Goal: Share content

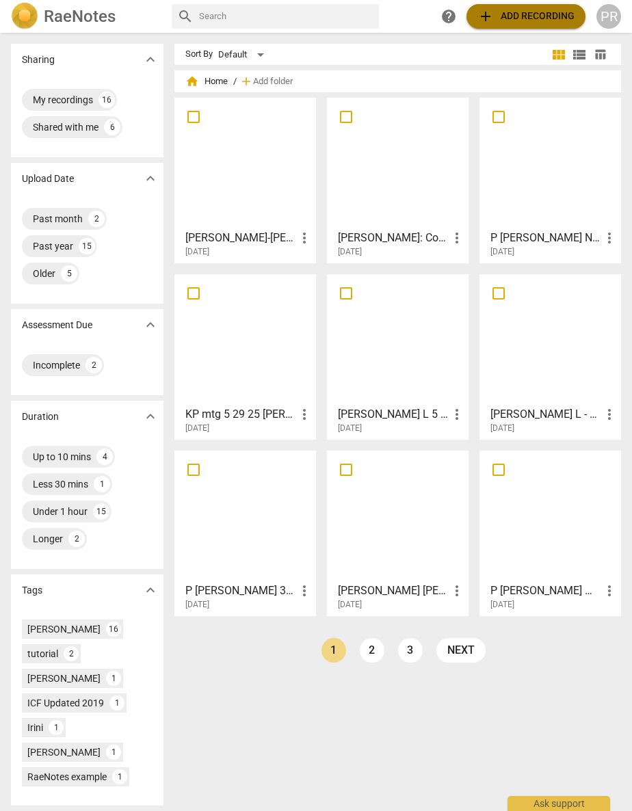
click at [507, 14] on span "add Add recording" at bounding box center [525, 16] width 97 height 16
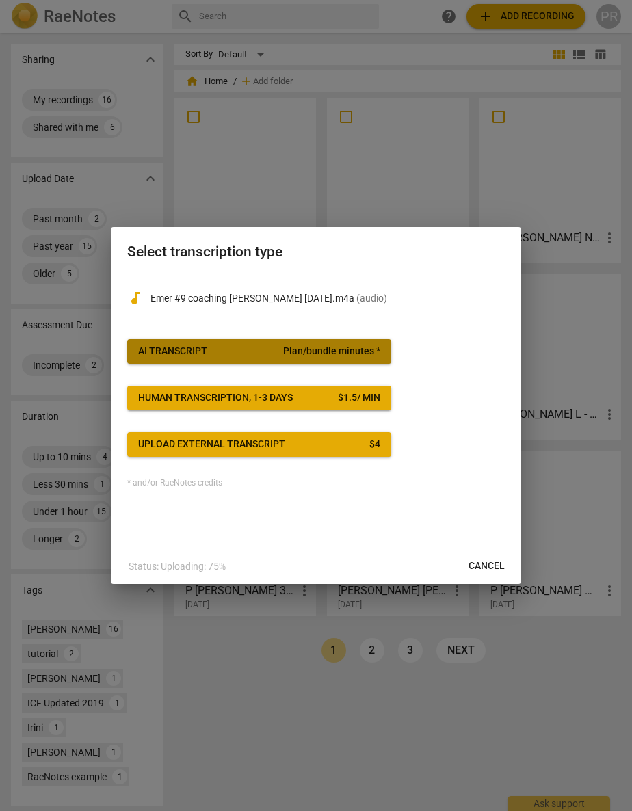
click at [234, 347] on span "AI Transcript Plan/bundle minutes *" at bounding box center [259, 352] width 242 height 14
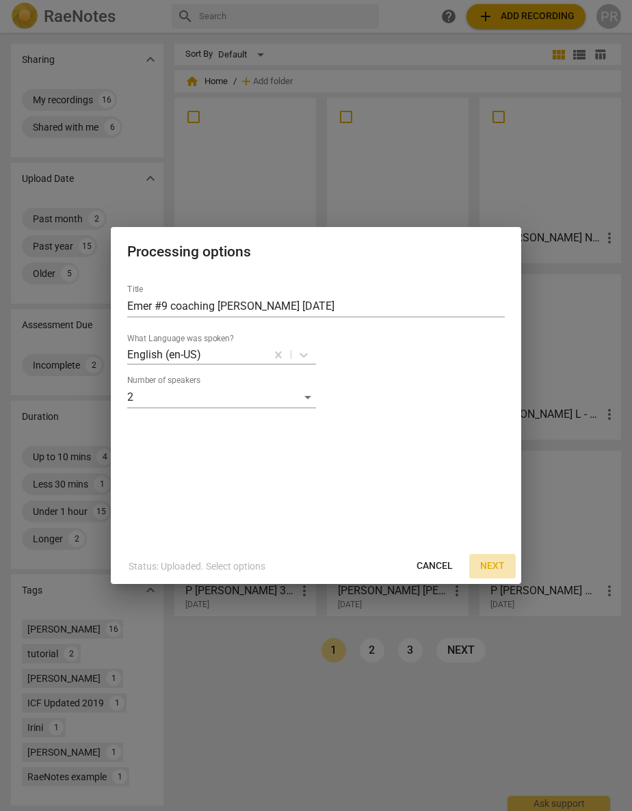
click at [489, 564] on span "Next" at bounding box center [492, 566] width 25 height 14
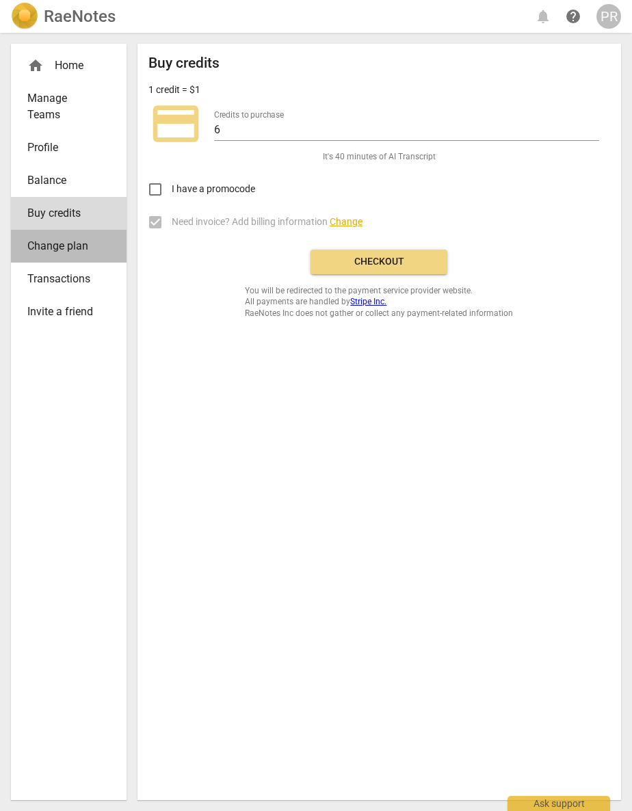
click at [49, 245] on span "Change plan" at bounding box center [63, 246] width 72 height 16
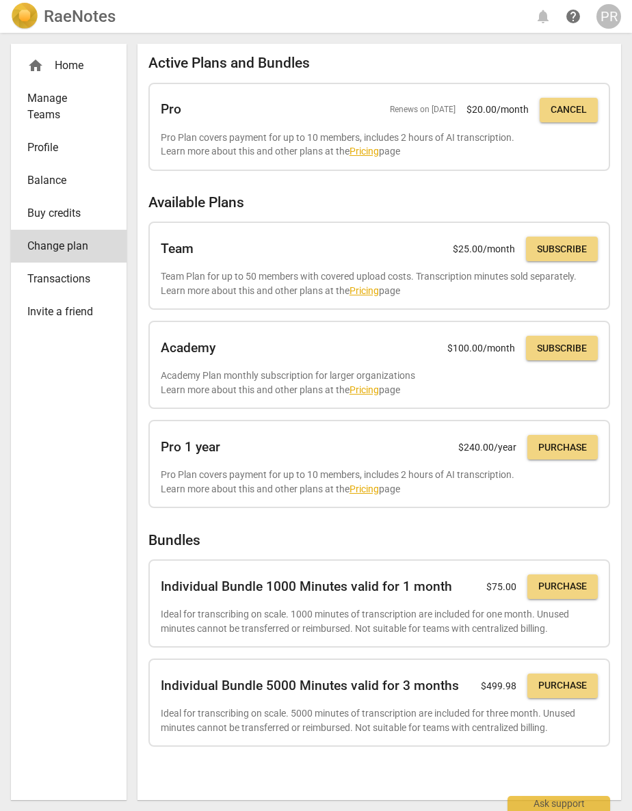
scroll to position [0, 1]
click at [50, 209] on span "Buy credits" at bounding box center [63, 213] width 72 height 16
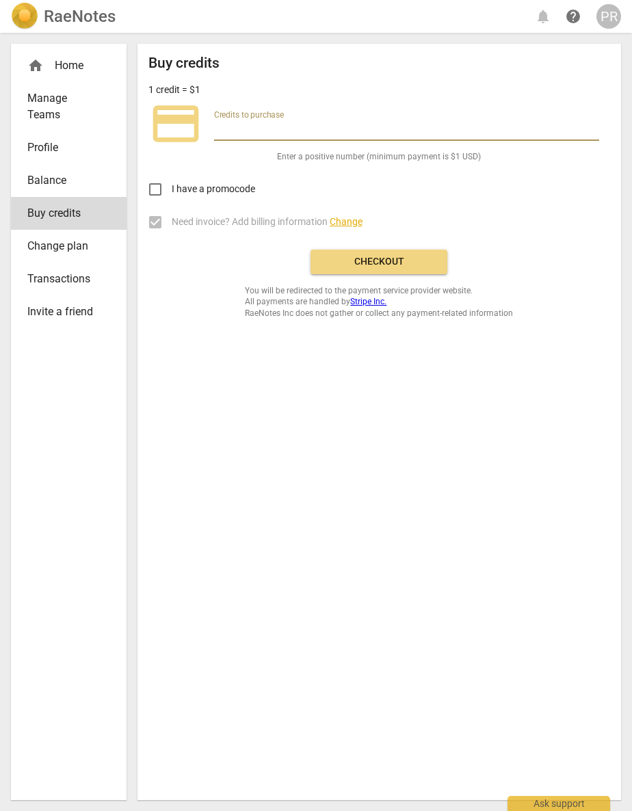
click at [289, 133] on input "number" at bounding box center [406, 131] width 385 height 20
click at [55, 176] on span "Balance" at bounding box center [63, 180] width 72 height 16
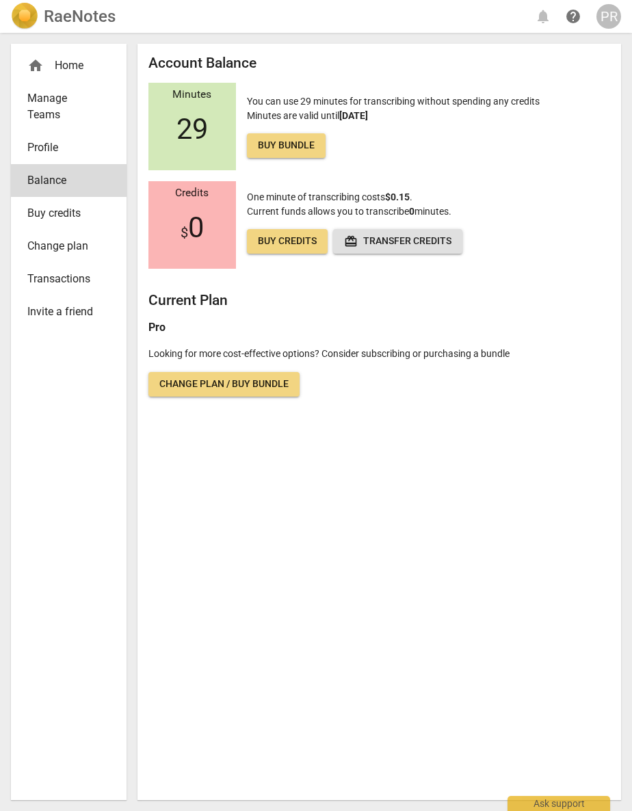
scroll to position [0, 1]
click at [284, 144] on span "Buy bundle" at bounding box center [286, 146] width 57 height 14
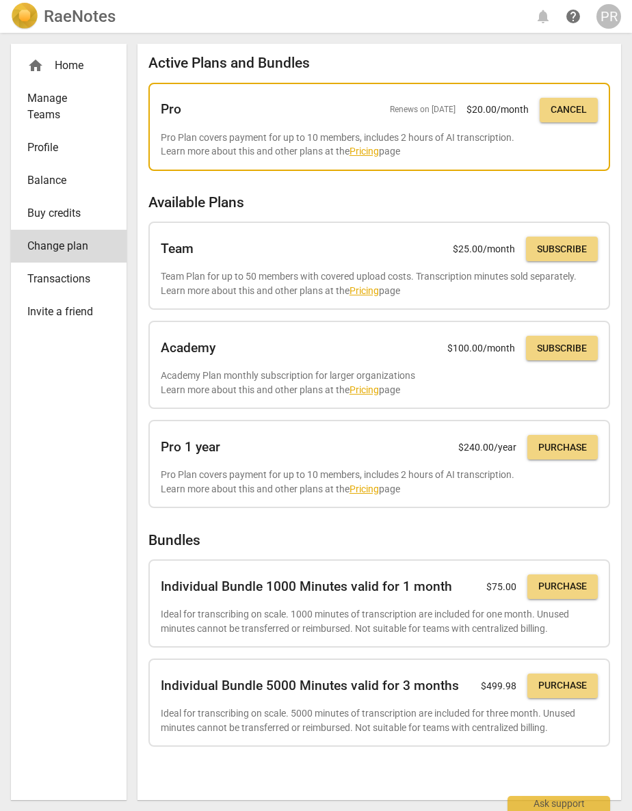
click at [361, 151] on link "Pricing" at bounding box center [363, 151] width 29 height 11
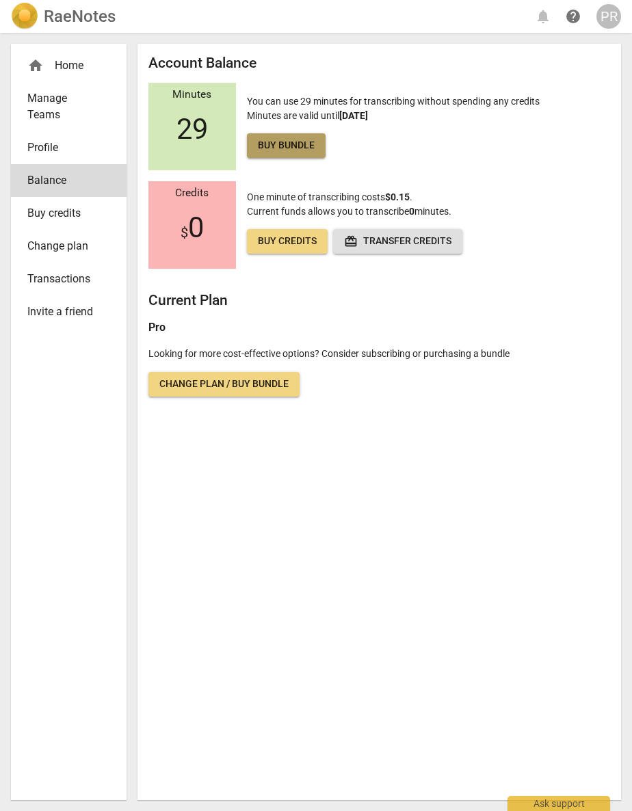
click at [283, 143] on span "Buy bundle" at bounding box center [286, 146] width 57 height 14
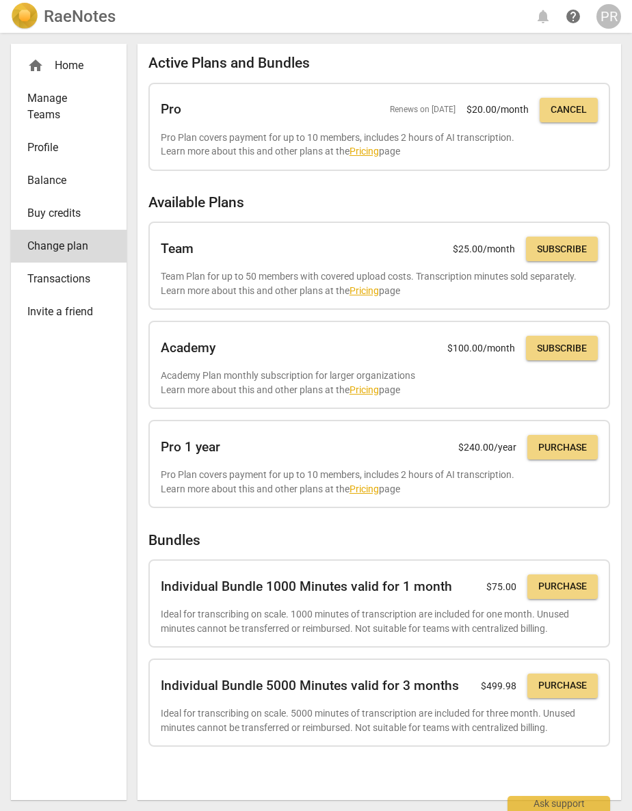
click at [54, 212] on span "Buy credits" at bounding box center [63, 213] width 72 height 16
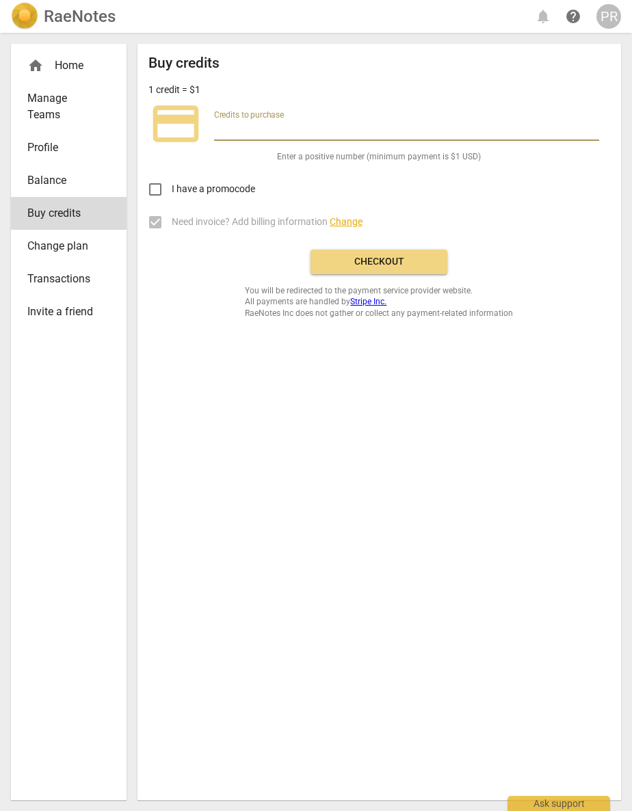
click at [233, 126] on input "number" at bounding box center [406, 131] width 385 height 20
click at [593, 126] on input "1" at bounding box center [406, 131] width 385 height 20
click at [593, 126] on input "2" at bounding box center [406, 131] width 385 height 20
click at [593, 126] on input "3" at bounding box center [406, 131] width 385 height 20
click at [593, 126] on input "4" at bounding box center [406, 131] width 385 height 20
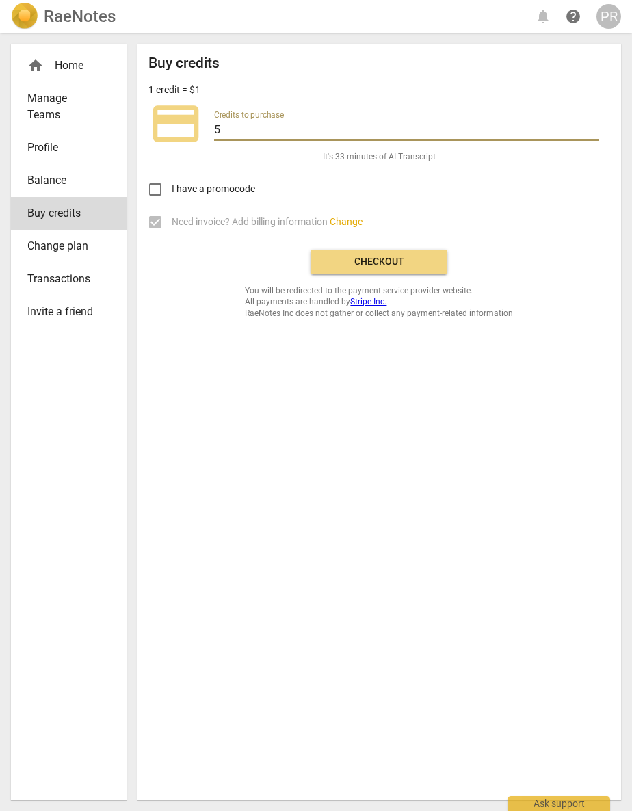
click at [593, 126] on input "5" at bounding box center [406, 131] width 385 height 20
click at [593, 126] on input "6" at bounding box center [406, 131] width 385 height 20
click at [593, 126] on input "7" at bounding box center [406, 131] width 385 height 20
click at [593, 126] on input "8" at bounding box center [406, 131] width 385 height 20
type input "9"
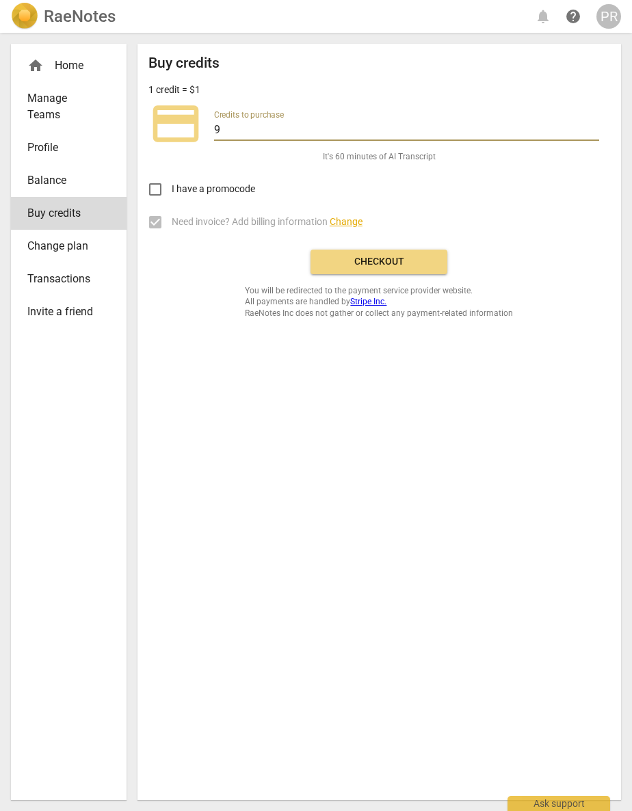
click at [593, 126] on input "9" at bounding box center [406, 131] width 385 height 20
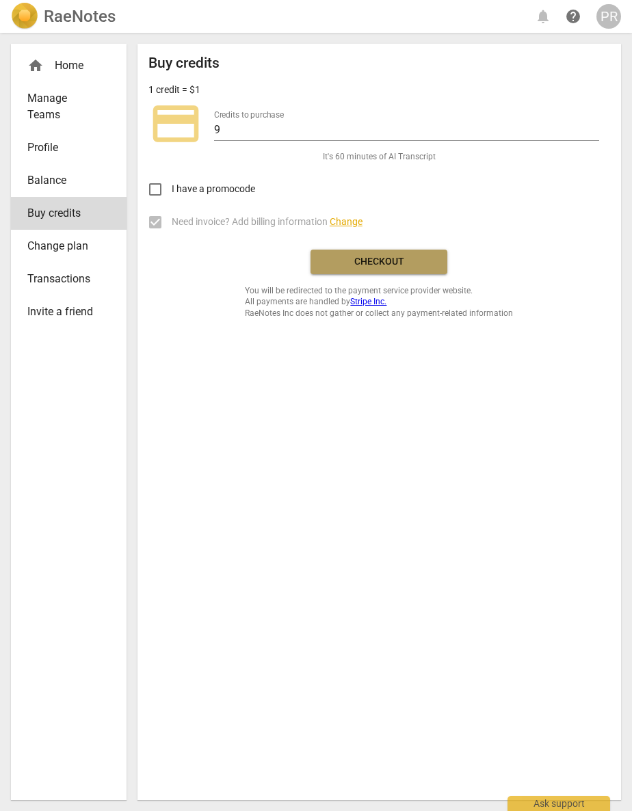
click at [366, 256] on span "Checkout" at bounding box center [378, 262] width 115 height 14
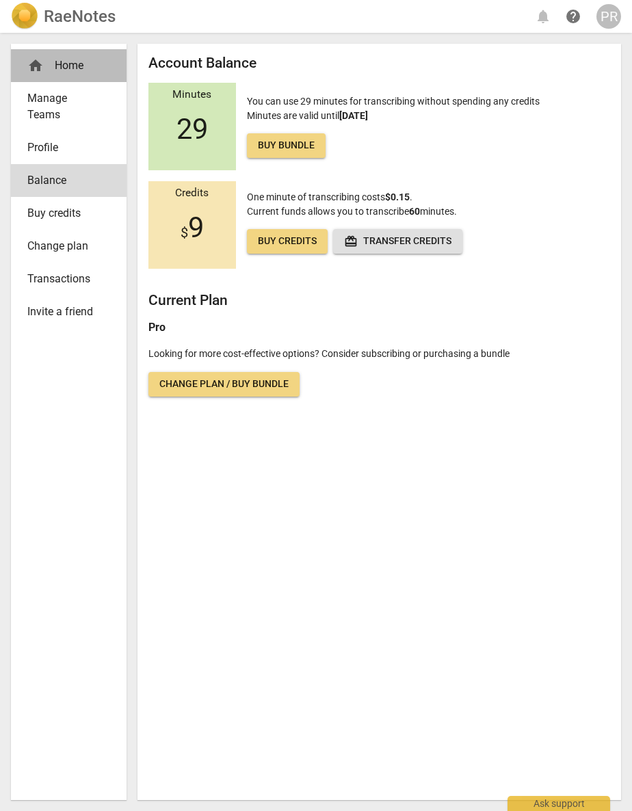
click at [58, 63] on div "home Home" at bounding box center [63, 65] width 72 height 16
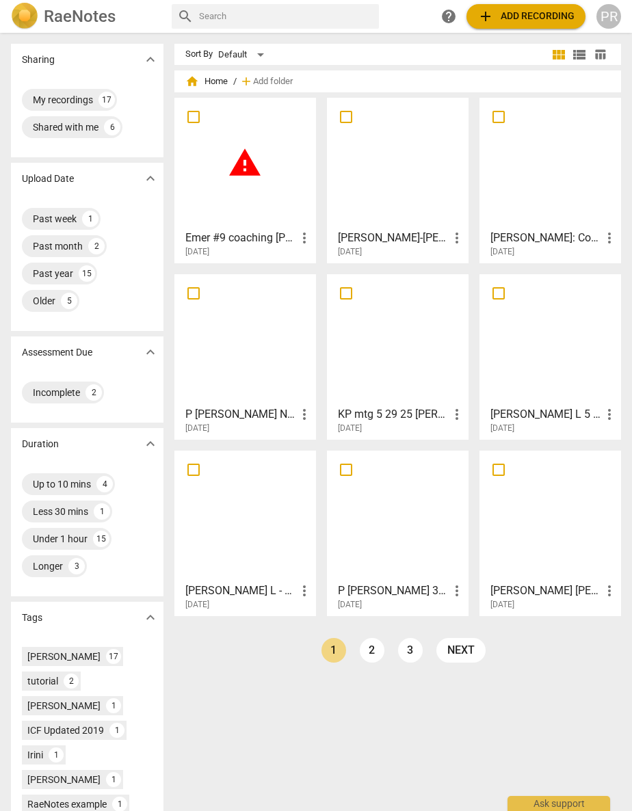
click at [244, 162] on span "warning" at bounding box center [245, 163] width 34 height 34
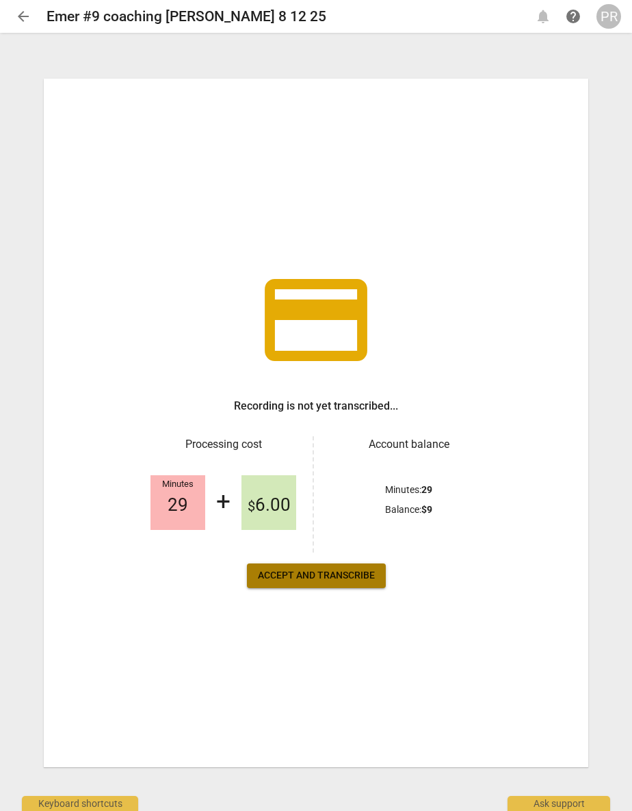
click at [296, 574] on span "Accept and transcribe" at bounding box center [316, 576] width 117 height 14
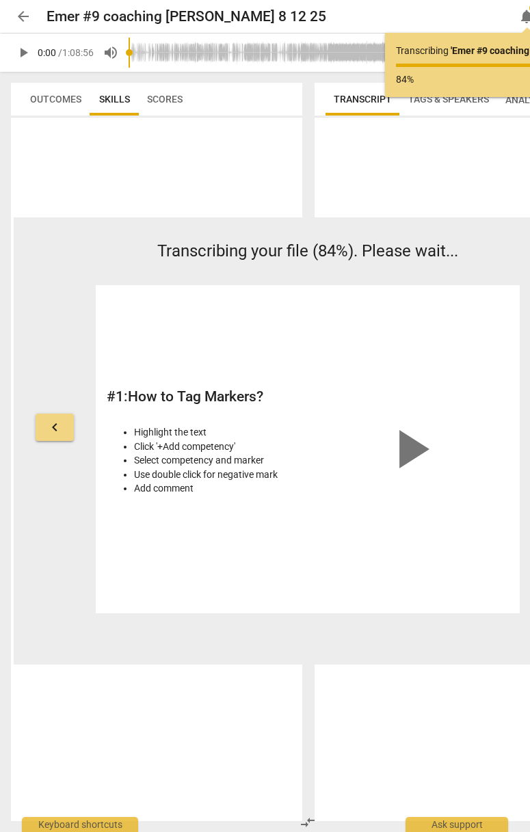
scroll to position [0, 2]
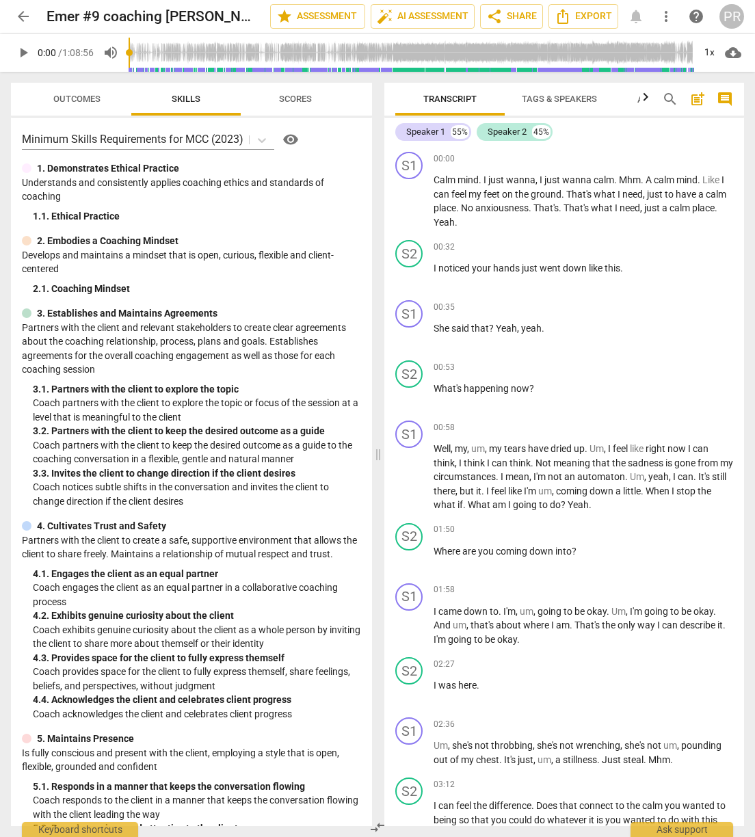
click at [529, 101] on span "Tags & Speakers" at bounding box center [559, 99] width 75 height 10
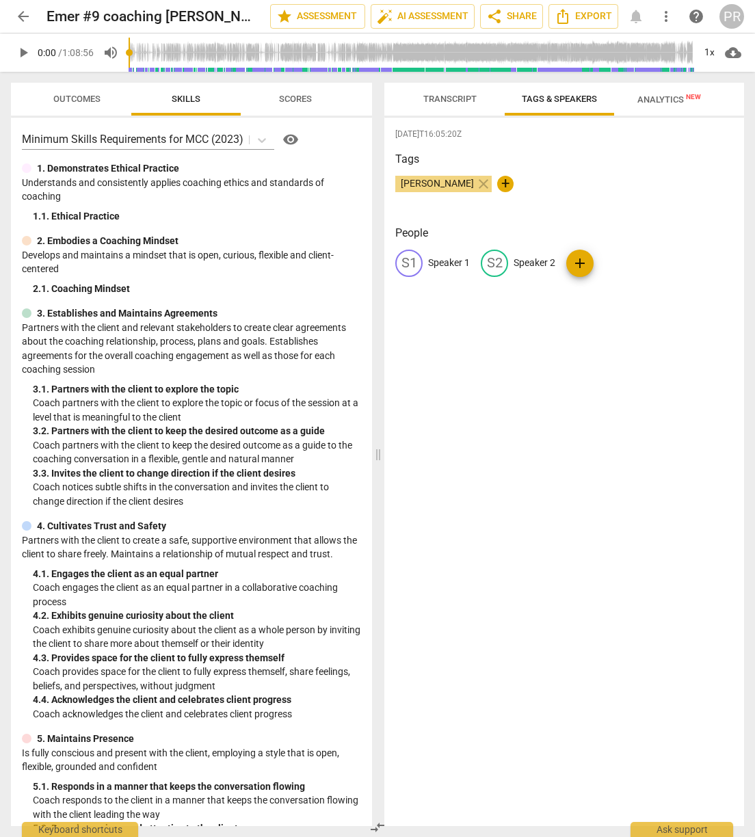
click at [437, 256] on p "Speaker 1" at bounding box center [449, 263] width 42 height 14
type input "Deborah Brown"
click at [529, 261] on p "Speaker 2" at bounding box center [623, 263] width 42 height 14
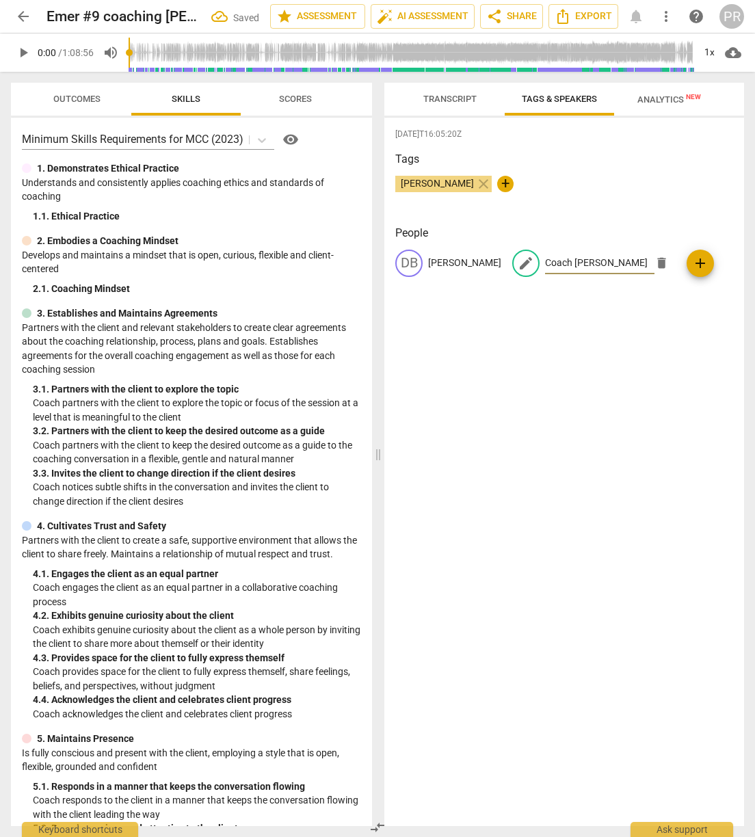
type input "Coach Emer"
click at [451, 96] on span "Transcript" at bounding box center [449, 99] width 53 height 10
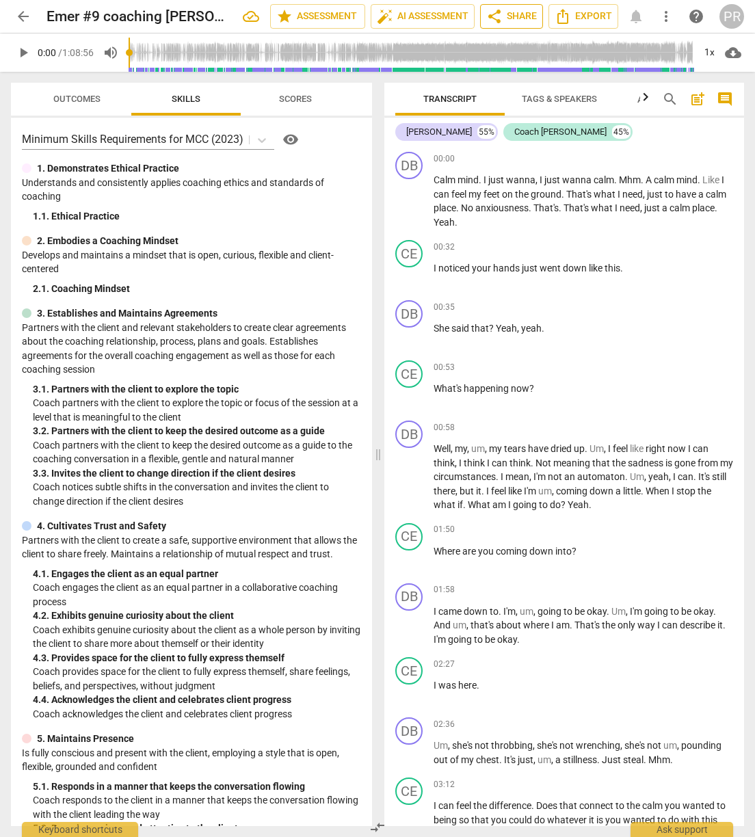
click at [523, 16] on span "share Share" at bounding box center [511, 16] width 51 height 16
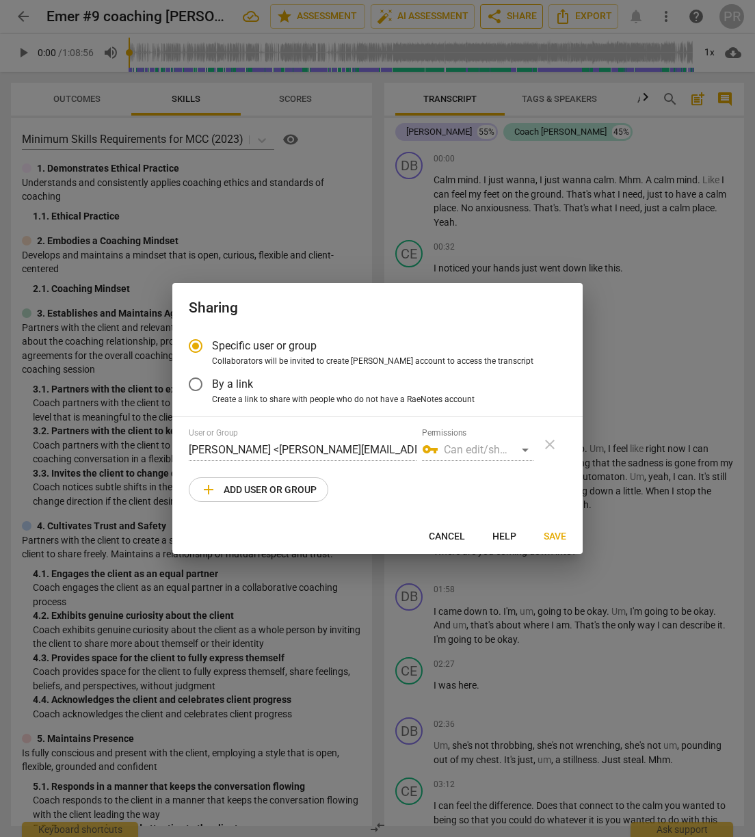
radio input "false"
click at [197, 382] on input "By a link" at bounding box center [195, 384] width 33 height 33
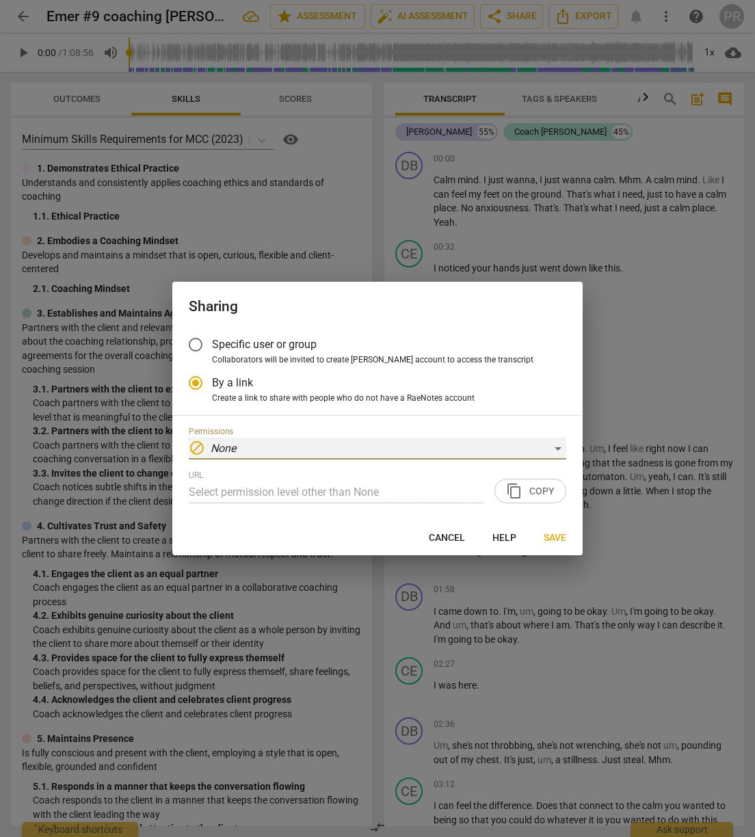
click at [529, 447] on div "block None" at bounding box center [377, 449] width 377 height 22
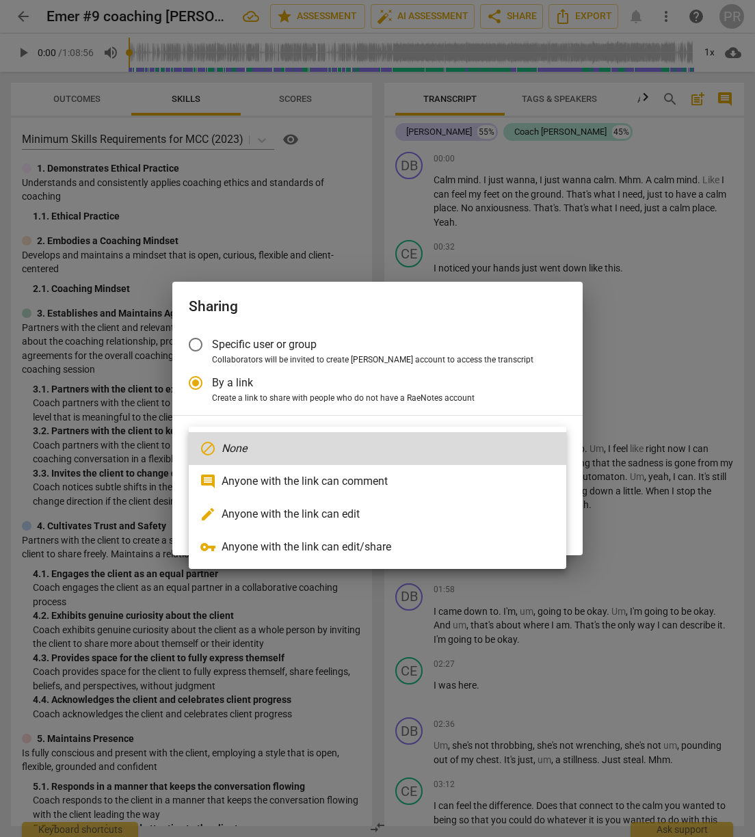
click at [529, 447] on li "block None" at bounding box center [377, 448] width 377 height 33
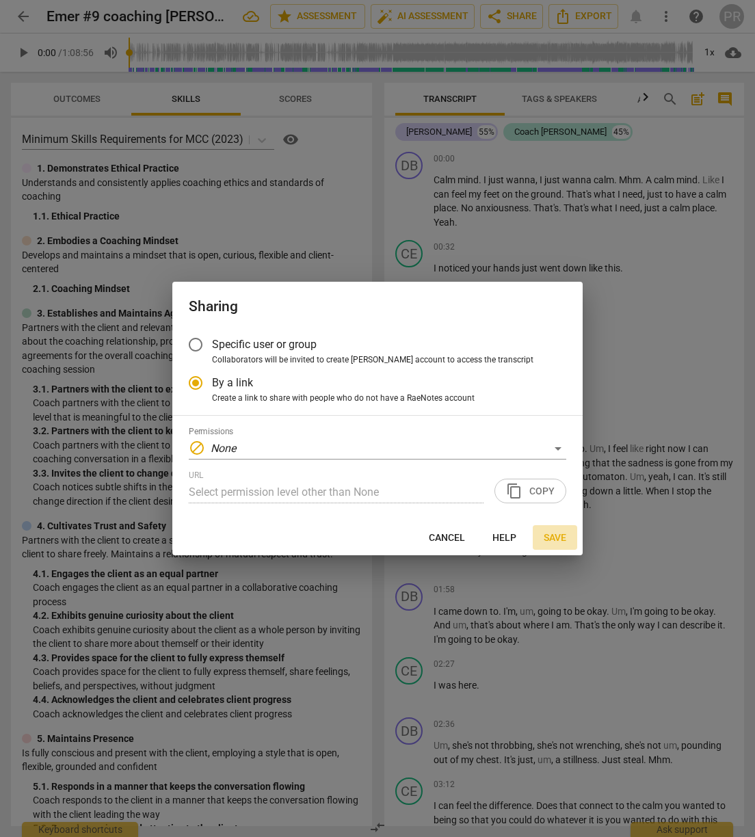
click at [529, 535] on span "Save" at bounding box center [555, 538] width 23 height 14
radio input "false"
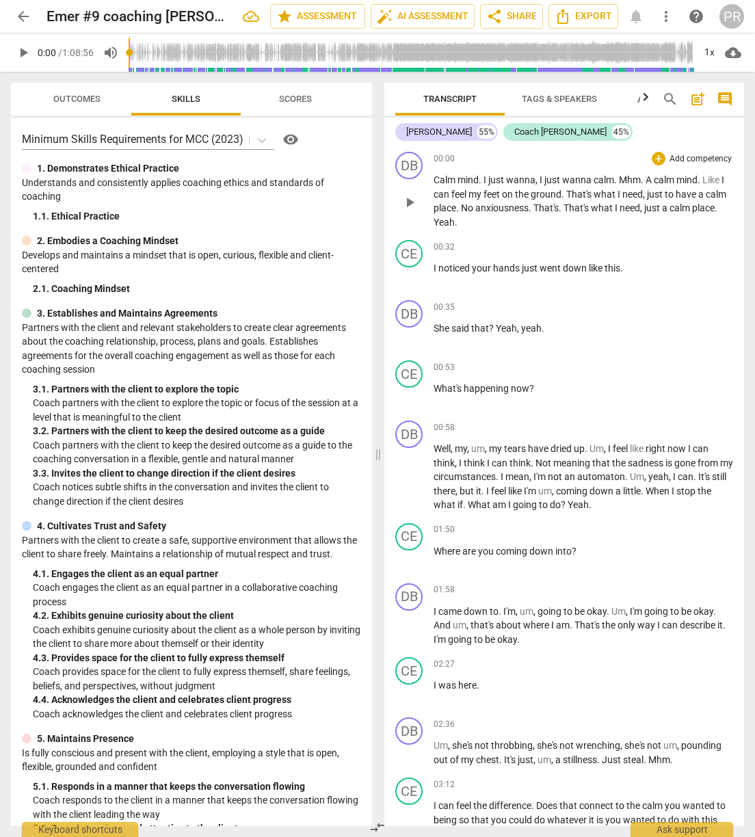
scroll to position [3, 0]
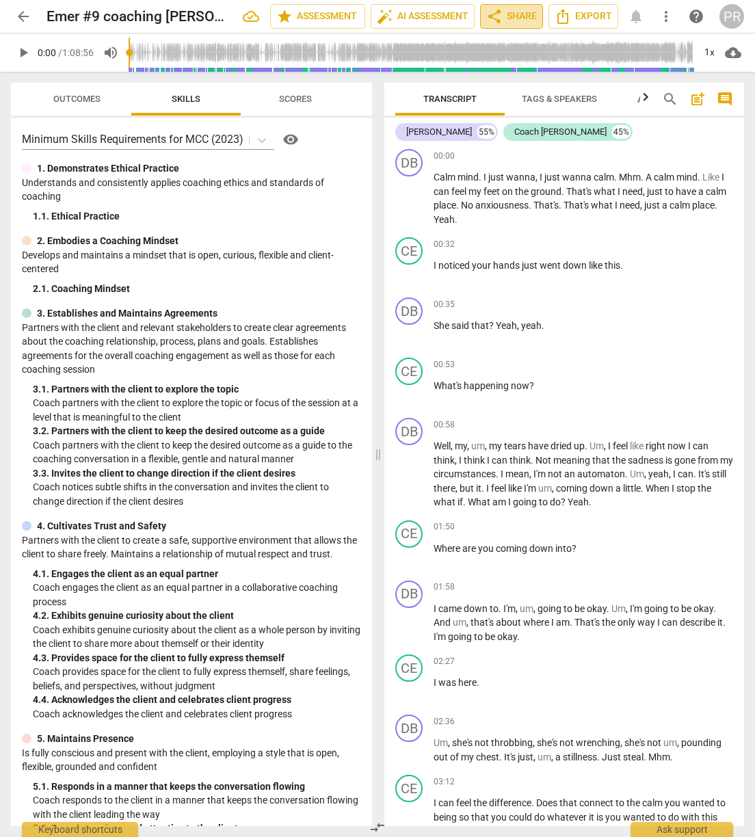
click at [517, 16] on span "share Share" at bounding box center [511, 16] width 51 height 16
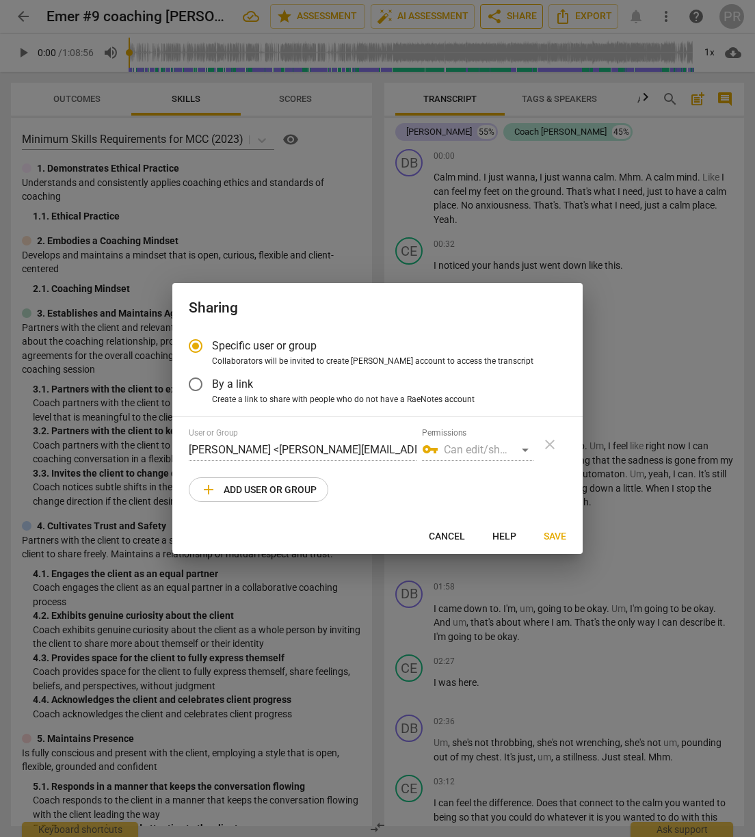
radio input "false"
click at [197, 385] on input "By a link" at bounding box center [195, 384] width 33 height 33
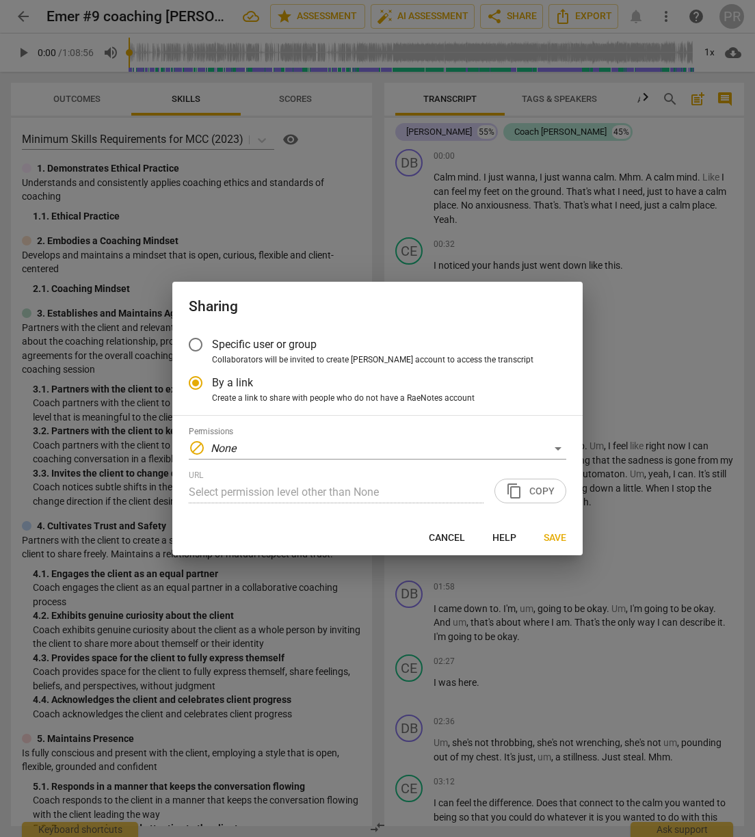
click at [524, 486] on div "URL Select permission level other than None content_copy Copy" at bounding box center [377, 486] width 377 height 33
click at [517, 490] on div "URL Select permission level other than None content_copy Copy" at bounding box center [377, 486] width 377 height 33
click at [529, 534] on span "Save" at bounding box center [555, 538] width 23 height 14
radio input "false"
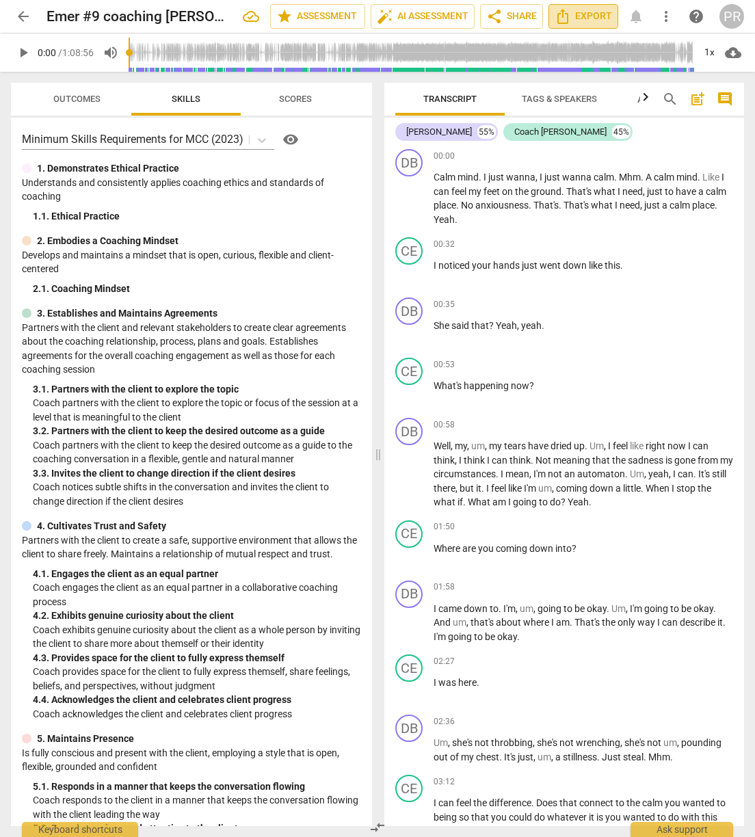
click at [529, 17] on span "Export" at bounding box center [583, 16] width 57 height 16
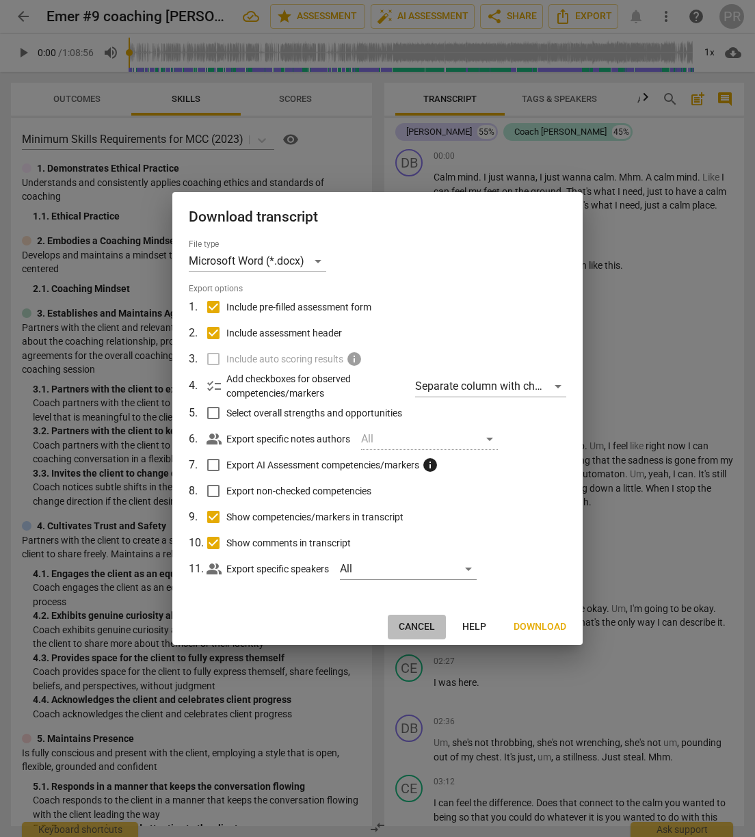
click at [419, 626] on span "Cancel" at bounding box center [417, 627] width 36 height 14
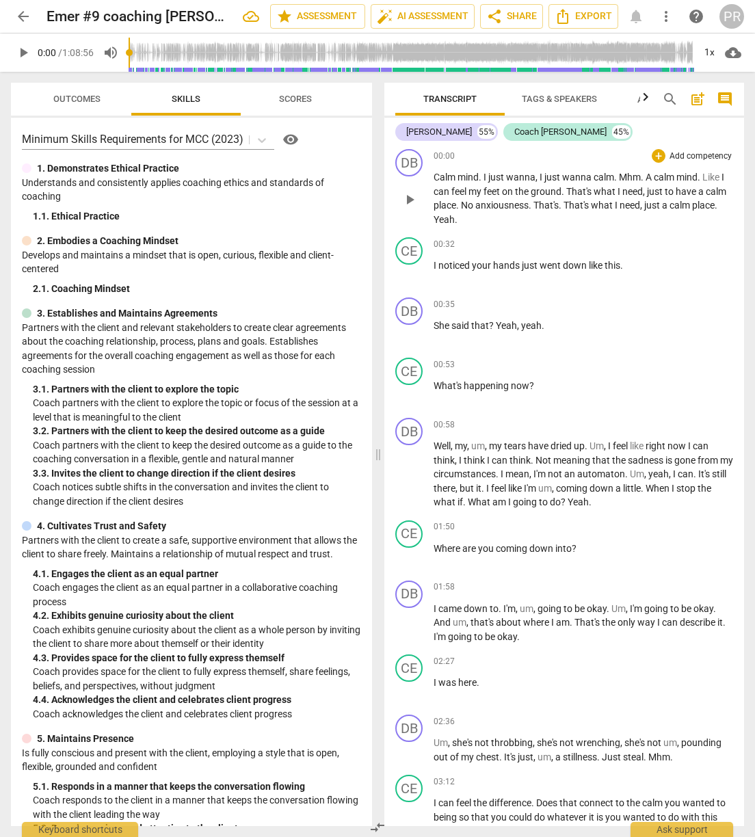
scroll to position [3, 0]
click at [520, 14] on span "share Share" at bounding box center [511, 16] width 51 height 16
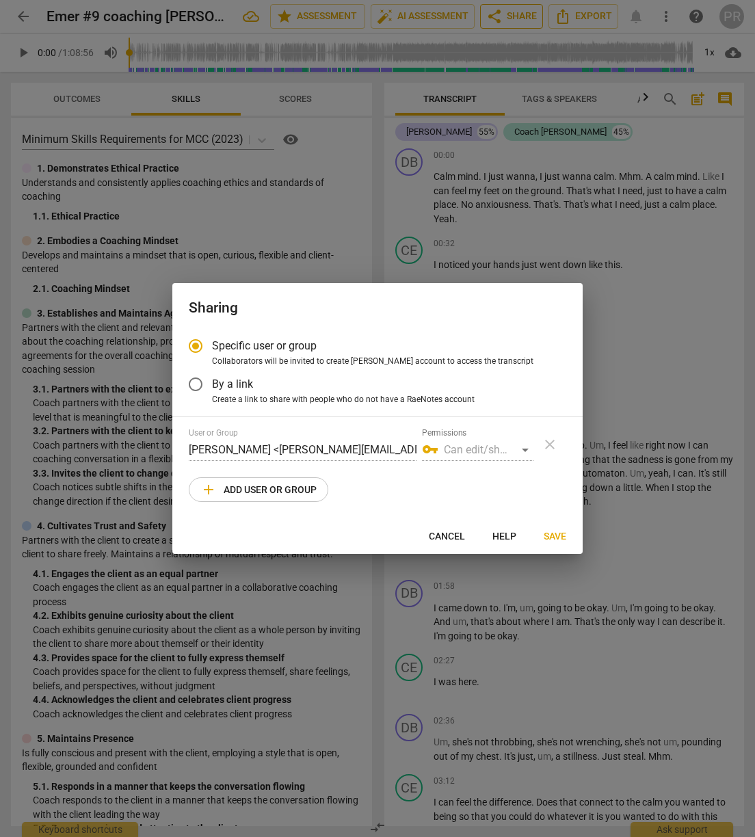
radio input "false"
click at [196, 382] on input "By a link" at bounding box center [195, 384] width 33 height 33
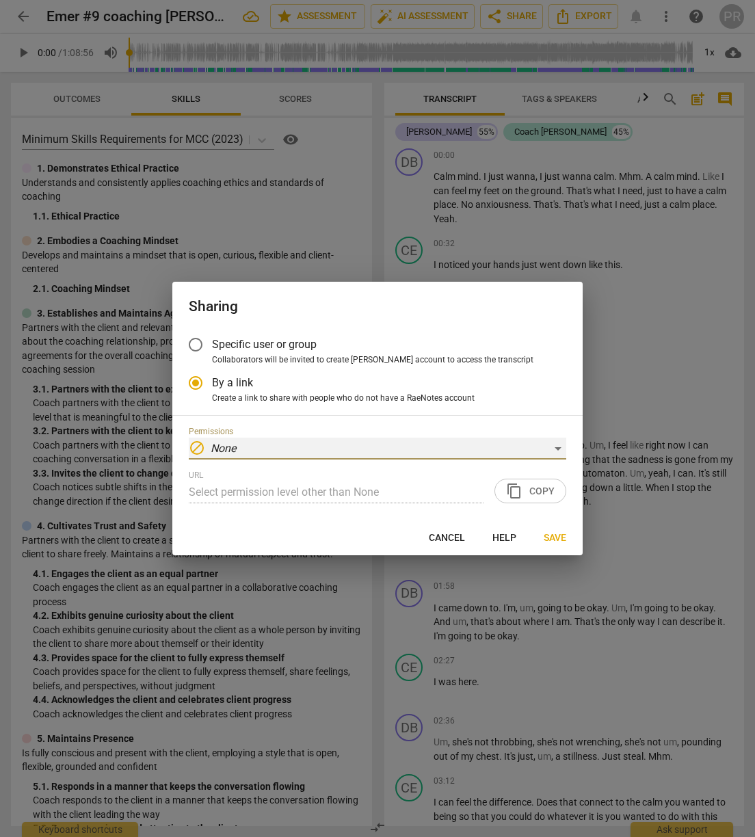
click at [529, 449] on div "block None" at bounding box center [377, 449] width 377 height 22
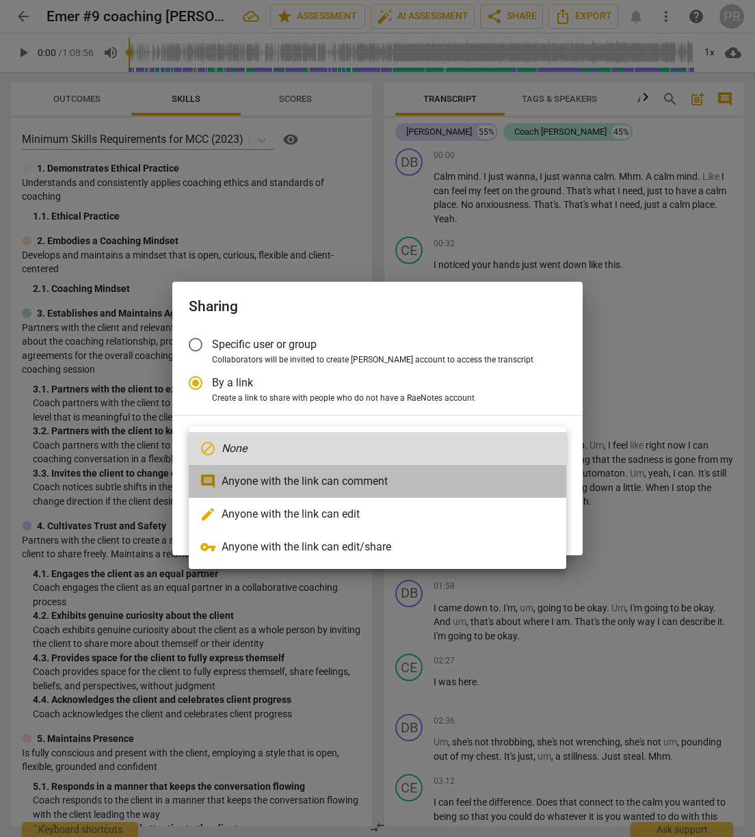
click at [344, 479] on li "comment Anyone with the link can comment" at bounding box center [377, 481] width 377 height 33
radio input "false"
type input "https://app.raenotes.com/meeting/280c48b3ff0d41f48c7769d4f5d90e8f"
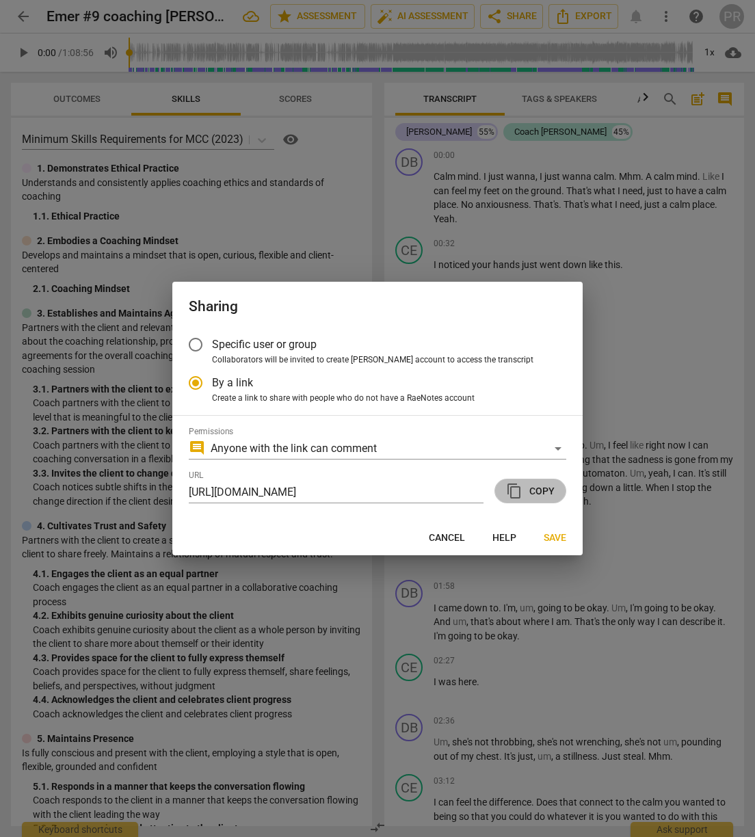
click at [519, 490] on span "content_copy" at bounding box center [514, 491] width 16 height 16
click at [529, 533] on span "Save" at bounding box center [555, 538] width 23 height 14
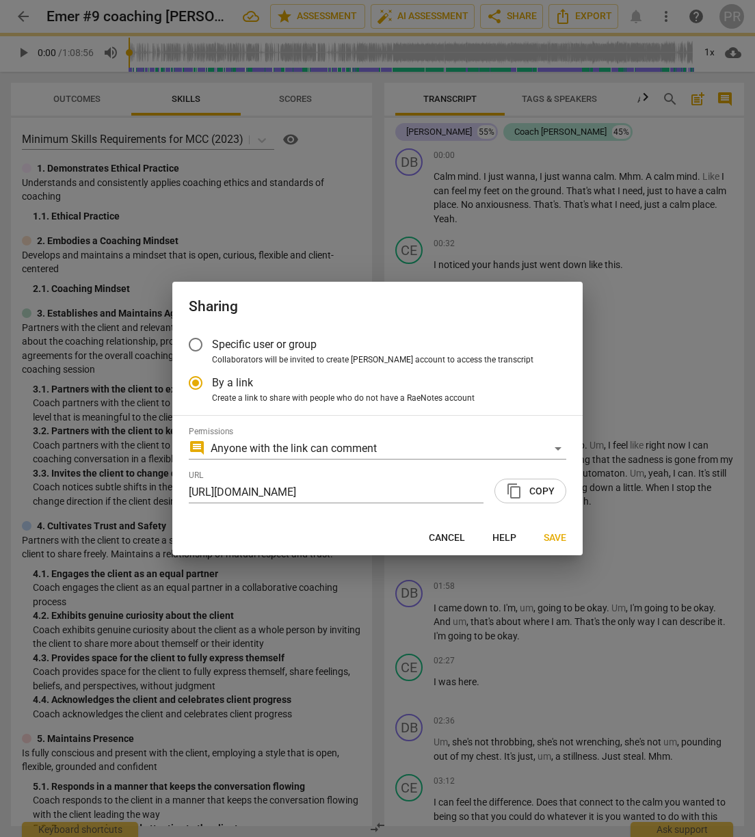
radio input "false"
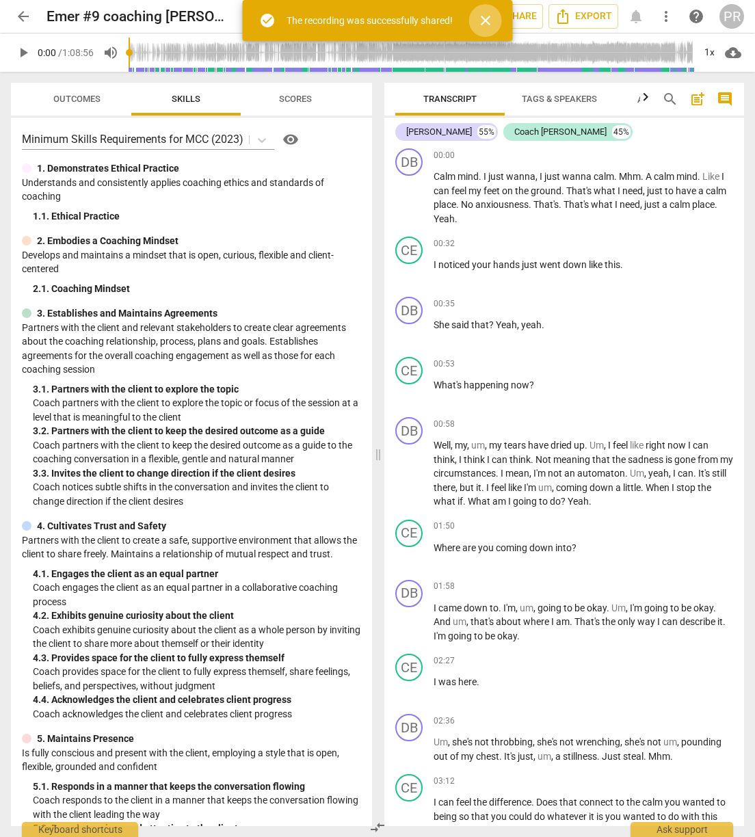
click at [487, 21] on span "close" at bounding box center [485, 20] width 16 height 16
